Goal: Task Accomplishment & Management: Use online tool/utility

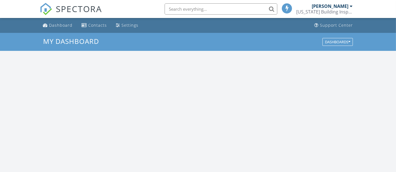
scroll to position [522, 406]
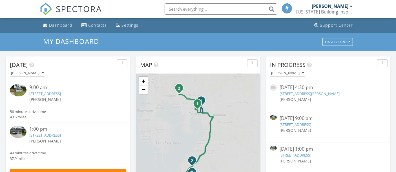
click at [61, 93] on link "[STREET_ADDRESS]" at bounding box center [45, 93] width 32 height 5
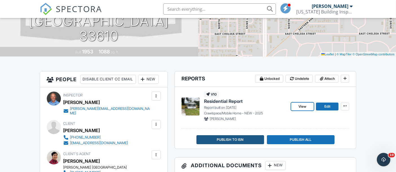
click at [228, 144] on button "Publish to ISN" at bounding box center [230, 140] width 68 height 9
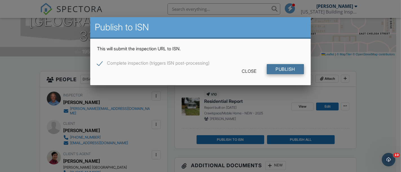
click at [288, 71] on input "Publish" at bounding box center [285, 69] width 37 height 10
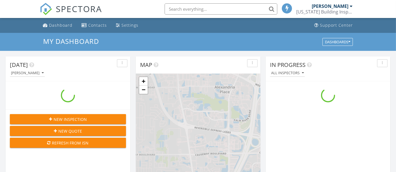
scroll to position [522, 406]
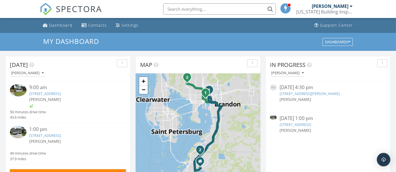
click at [61, 134] on link "[STREET_ADDRESS]" at bounding box center [45, 135] width 32 height 5
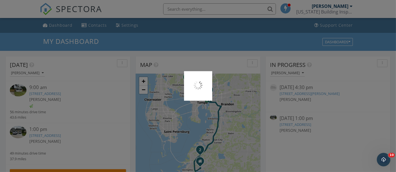
scroll to position [0, 0]
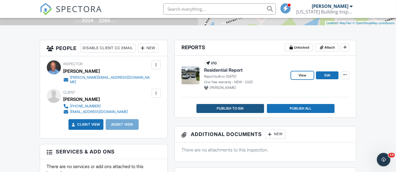
click at [243, 109] on span "Publish to ISN" at bounding box center [230, 109] width 27 height 6
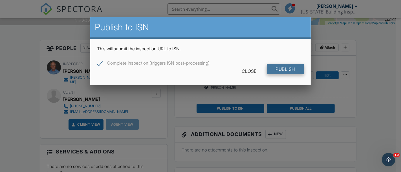
click at [282, 72] on input "Publish" at bounding box center [285, 69] width 37 height 10
